Goal: Task Accomplishment & Management: Manage account settings

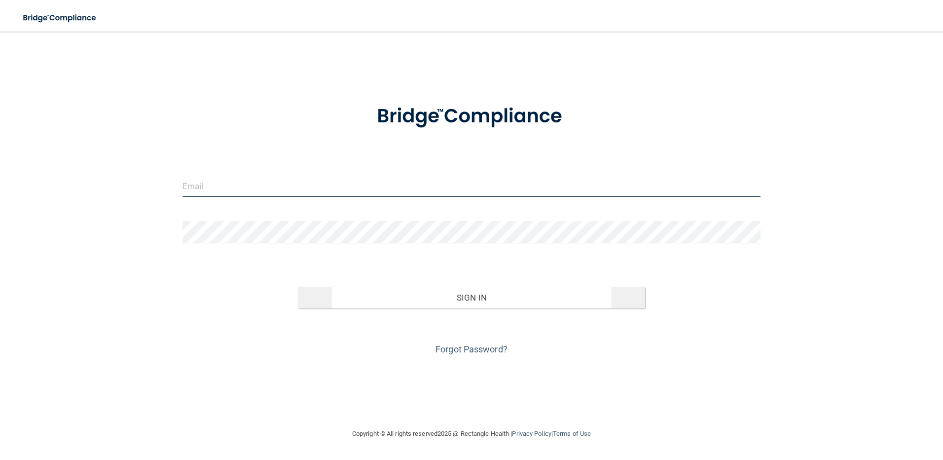
type input "[EMAIL_ADDRESS][DOMAIN_NAME]"
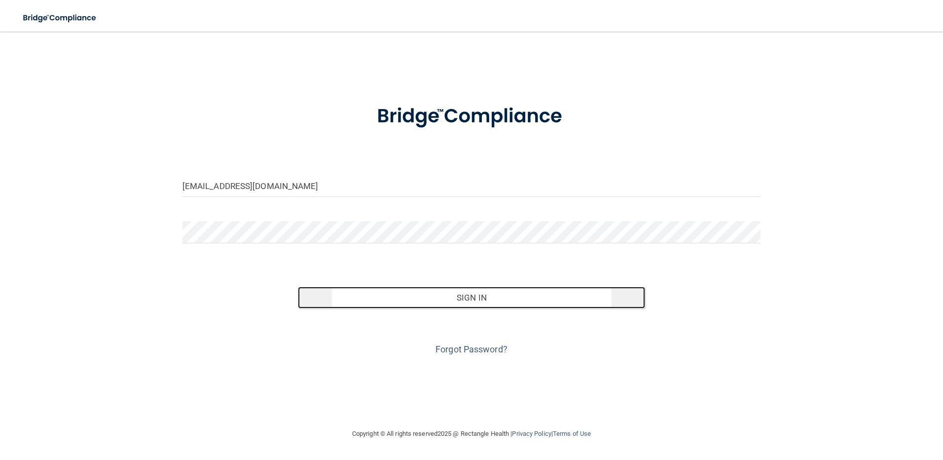
click at [473, 297] on button "Sign In" at bounding box center [471, 298] width 347 height 22
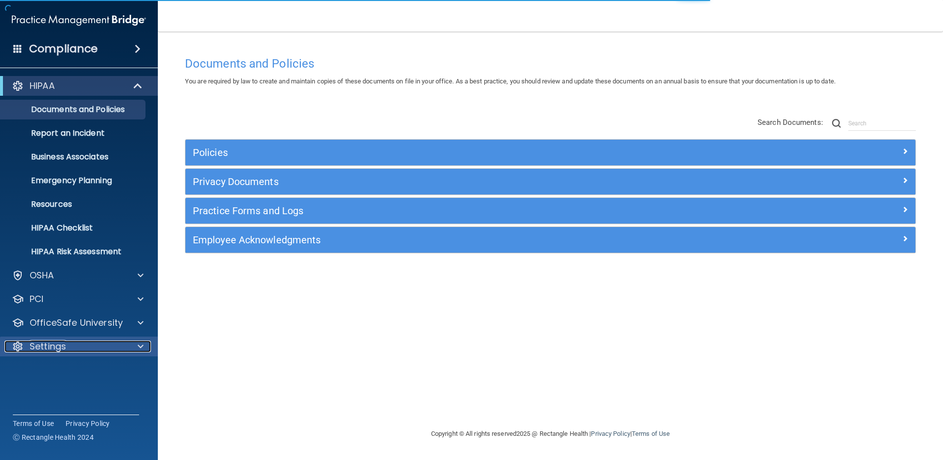
click at [130, 345] on div at bounding box center [139, 346] width 25 height 12
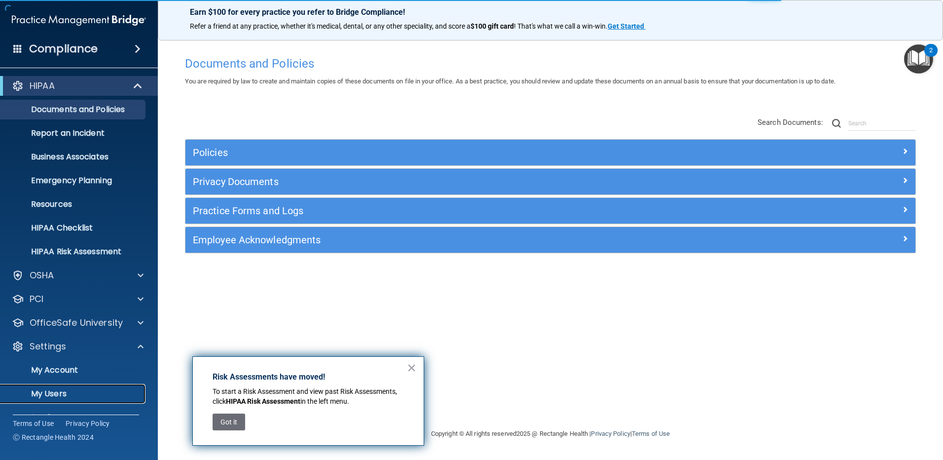
click at [47, 394] on p "My Users" at bounding box center [73, 394] width 135 height 10
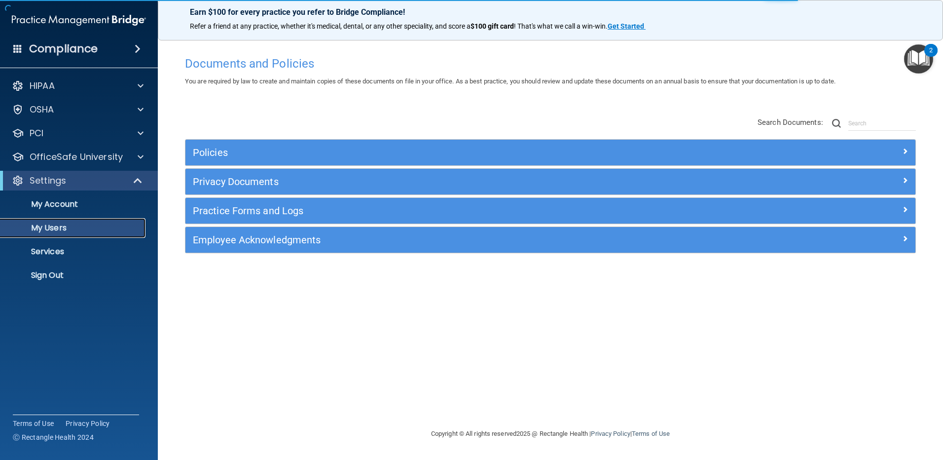
select select "20"
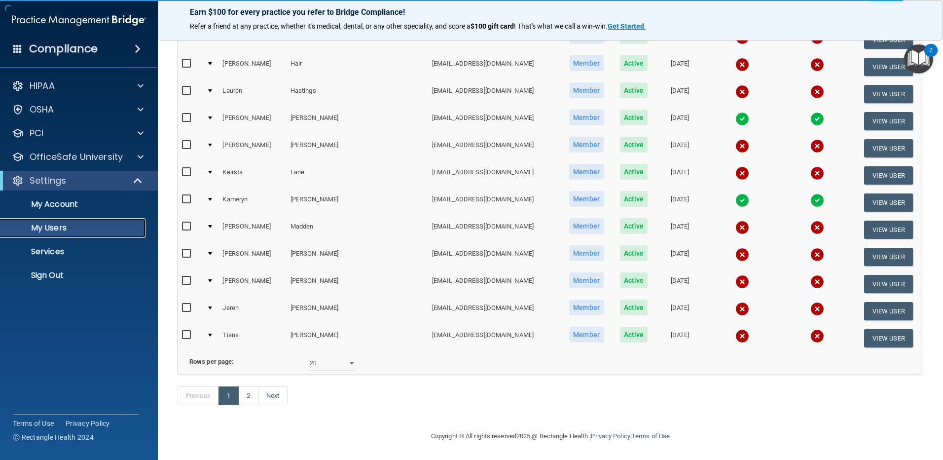
scroll to position [357, 0]
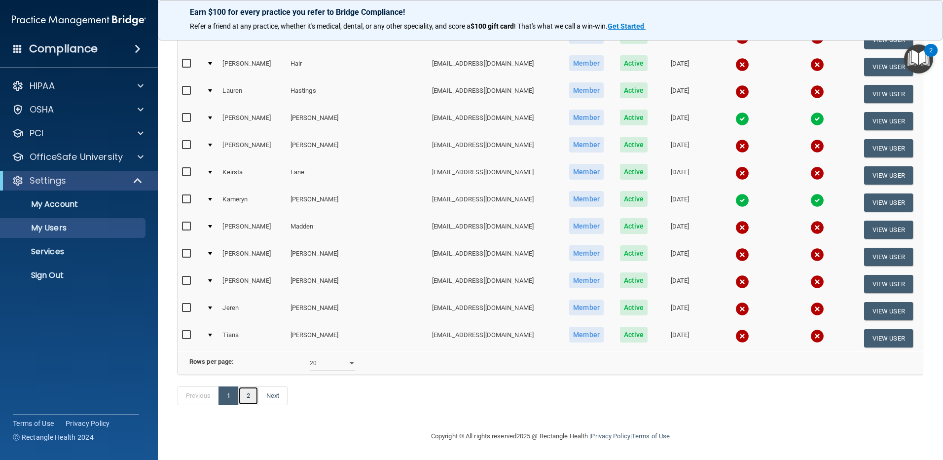
click at [250, 390] on link "2" at bounding box center [248, 395] width 20 height 19
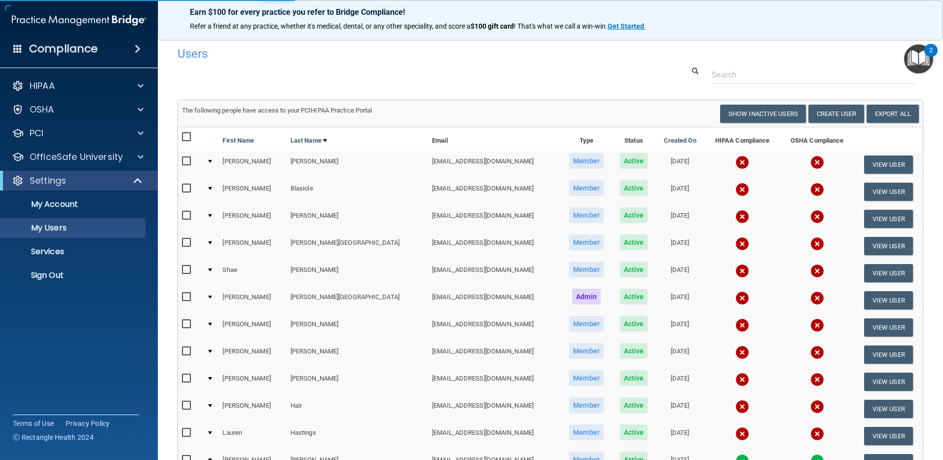
select select "20"
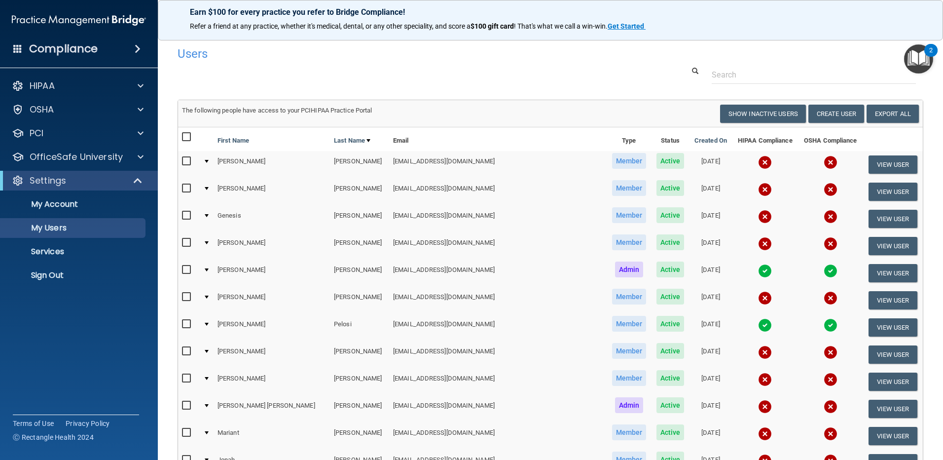
scroll to position [357, 0]
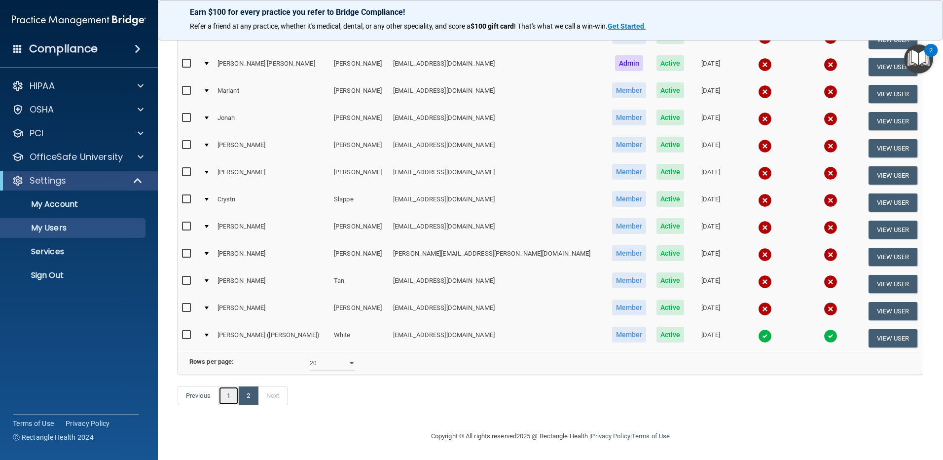
click at [226, 396] on link "1" at bounding box center [229, 395] width 20 height 19
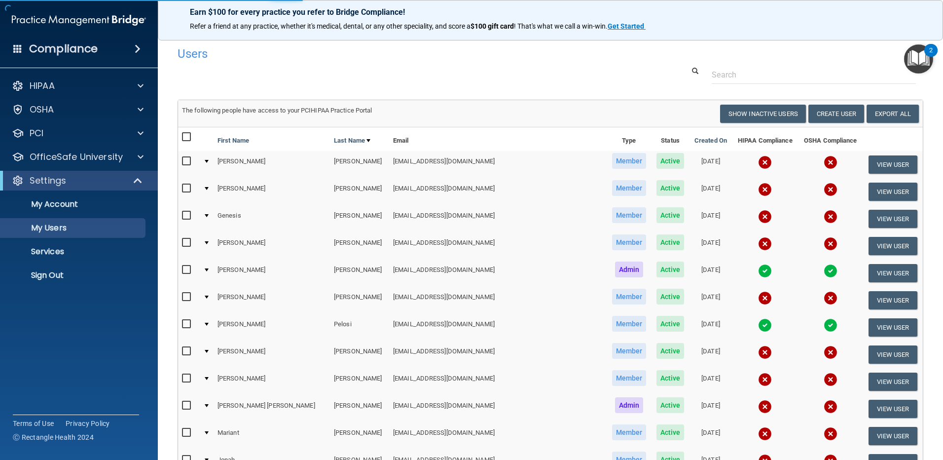
select select "20"
